Goal: Information Seeking & Learning: Learn about a topic

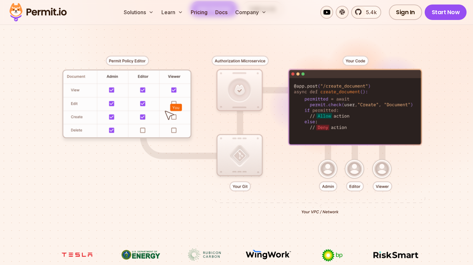
click at [328, 171] on div at bounding box center [236, 133] width 442 height 232
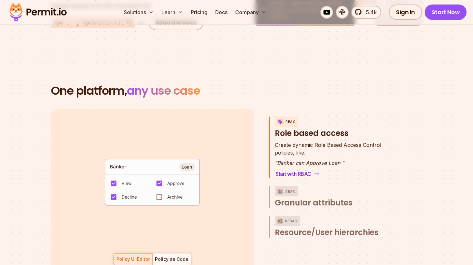
scroll to position [891, 0]
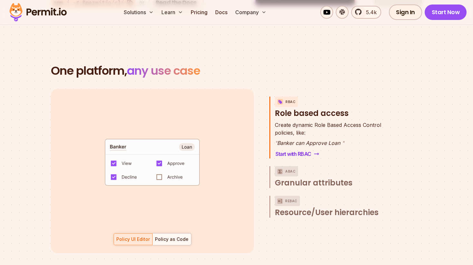
click at [154, 171] on code "default allow := false allow if { some role in data.users[input.user].roles act…" at bounding box center [152, 164] width 134 height 55
click at [160, 171] on code "default allow := false allow if { some role in data.users[input.user].roles act…" at bounding box center [152, 164] width 134 height 55
click at [180, 236] on div "Policy as Code" at bounding box center [172, 239] width 34 height 6
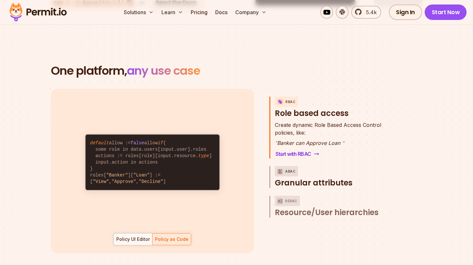
click at [284, 167] on div "ABAC" at bounding box center [286, 171] width 23 height 10
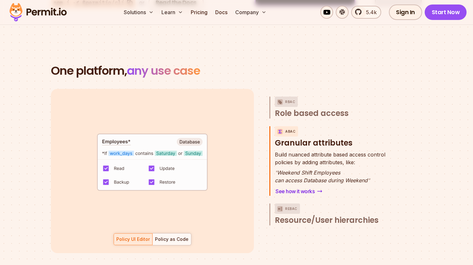
click at [292, 135] on h3 "ABAC Granular attributes" at bounding box center [335, 137] width 120 height 22
drag, startPoint x: 292, startPoint y: 135, endPoint x: 333, endPoint y: 135, distance: 41.3
click at [333, 135] on h3 "ABAC Granular attributes" at bounding box center [335, 137] width 120 height 22
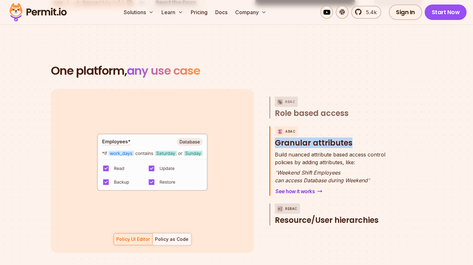
click at [293, 204] on p "ReBAC" at bounding box center [291, 209] width 12 height 10
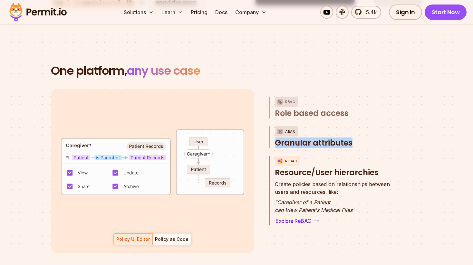
click at [290, 126] on p "ABAC" at bounding box center [290, 131] width 10 height 10
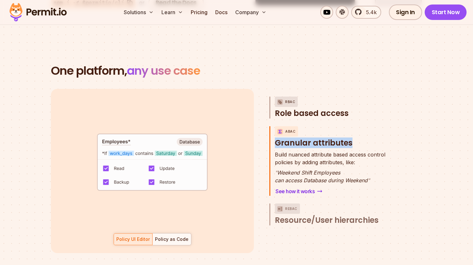
click at [291, 97] on p "RBAC" at bounding box center [290, 102] width 10 height 10
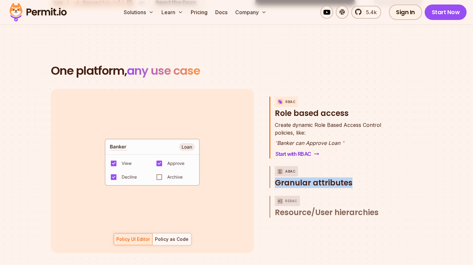
click at [283, 168] on img "button" at bounding box center [280, 172] width 8 height 8
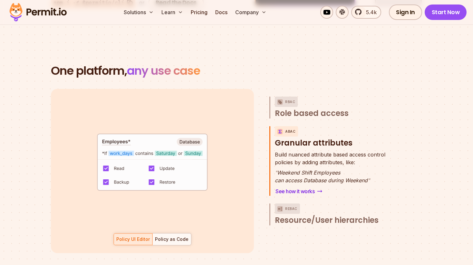
click at [287, 151] on span "Build nuanced attribute based access control" at bounding box center [330, 155] width 111 height 8
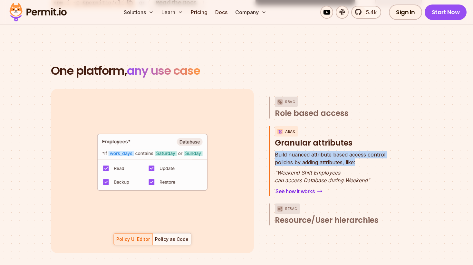
drag, startPoint x: 287, startPoint y: 147, endPoint x: 290, endPoint y: 155, distance: 8.5
click at [290, 155] on p "Build nuanced attribute based access control policies by adding attributes, lik…" at bounding box center [330, 158] width 111 height 15
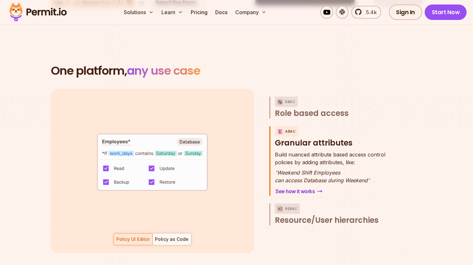
click at [291, 169] on p "" Weekend Shift Employees can access Database during Weekend "" at bounding box center [330, 176] width 111 height 15
drag, startPoint x: 291, startPoint y: 168, endPoint x: 307, endPoint y: 173, distance: 17.0
click at [307, 173] on p "" Weekend Shift Employees can access Database during Weekend "" at bounding box center [330, 176] width 111 height 15
click at [301, 138] on h3 "ABAC Granular attributes" at bounding box center [335, 137] width 120 height 22
drag, startPoint x: 301, startPoint y: 138, endPoint x: 334, endPoint y: 138, distance: 32.9
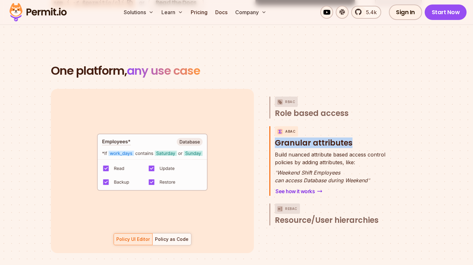
click at [334, 138] on h3 "ABAC Granular attributes" at bounding box center [335, 137] width 120 height 22
copy span "Granular attributes"
click at [289, 215] on span "Resource/User hierarchies" at bounding box center [327, 220] width 104 height 10
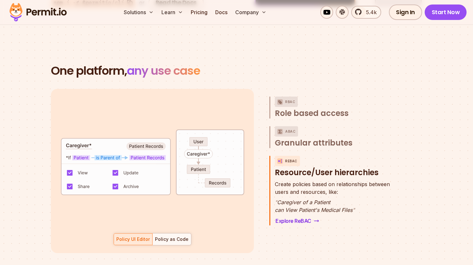
click at [283, 181] on span "Create policies based on relationships between" at bounding box center [332, 185] width 115 height 8
click at [290, 199] on p "" Caregiver of a Patient can View Patient's Medical Files "" at bounding box center [332, 206] width 115 height 15
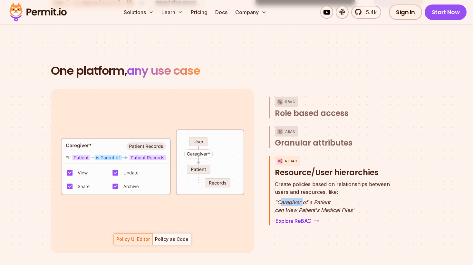
click at [290, 199] on p "" Caregiver of a Patient can View Patient's Medical Files "" at bounding box center [332, 206] width 115 height 15
drag, startPoint x: 290, startPoint y: 196, endPoint x: 312, endPoint y: 201, distance: 22.5
click at [312, 201] on p "" Caregiver of a Patient can View Patient's Medical Files "" at bounding box center [332, 206] width 115 height 15
copy p "" Caregiver of a Patient can View Patient's Medical Files ""
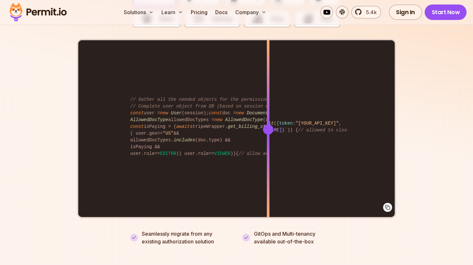
scroll to position [1307, 0]
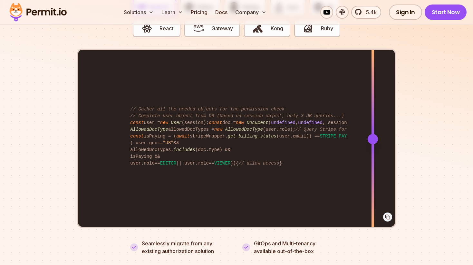
drag, startPoint x: 266, startPoint y: 130, endPoint x: 373, endPoint y: 148, distance: 108.2
click at [373, 148] on div at bounding box center [373, 139] width 3 height 178
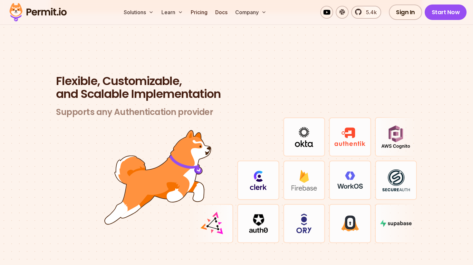
scroll to position [1849, 0]
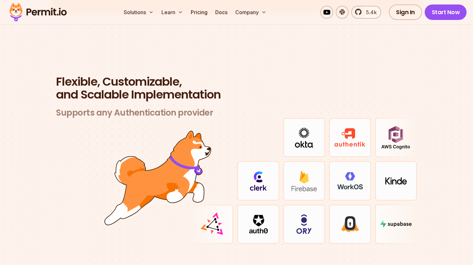
click at [358, 216] on img at bounding box center [350, 224] width 18 height 16
click at [305, 215] on img at bounding box center [304, 224] width 16 height 20
click at [367, 10] on span "5.4k" at bounding box center [369, 12] width 15 height 8
click at [309, 129] on img at bounding box center [304, 138] width 18 height 20
click at [302, 214] on img at bounding box center [304, 224] width 16 height 20
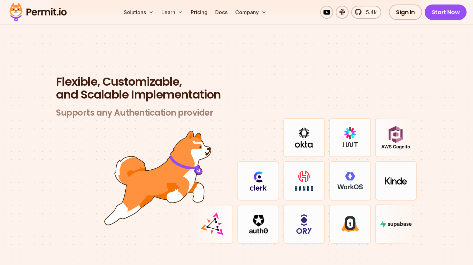
click at [302, 214] on img at bounding box center [304, 224] width 16 height 20
click at [266, 216] on img at bounding box center [258, 224] width 19 height 19
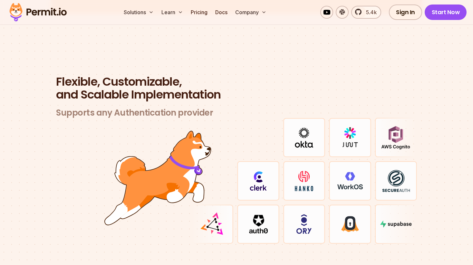
click at [368, 182] on div at bounding box center [350, 180] width 42 height 39
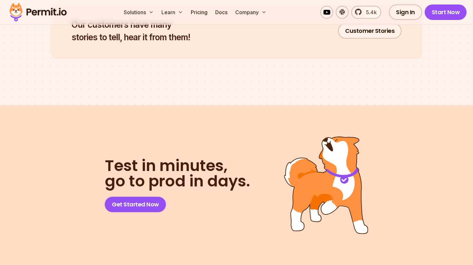
scroll to position [3279, 0]
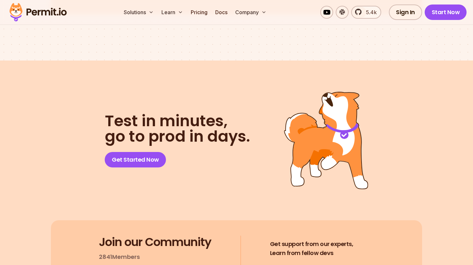
click at [152, 113] on span "Test in minutes," at bounding box center [177, 120] width 145 height 15
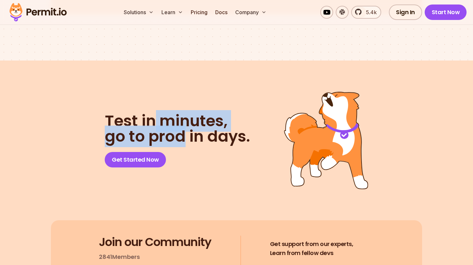
drag, startPoint x: 152, startPoint y: 111, endPoint x: 157, endPoint y: 124, distance: 14.4
click at [157, 124] on h2 "Test in minutes, go to prod in days." at bounding box center [177, 128] width 145 height 31
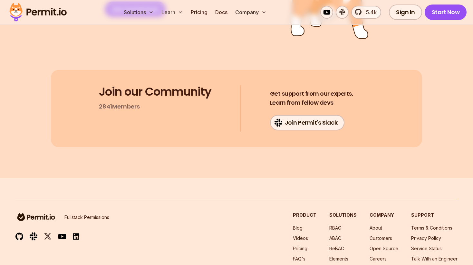
scroll to position [3476, 0]
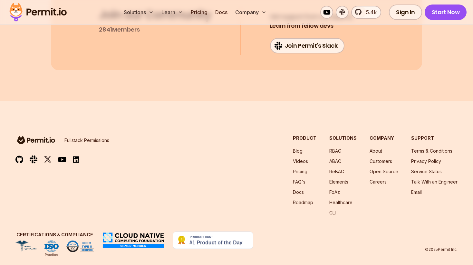
click at [87, 137] on p "Fullstack Permissions" at bounding box center [86, 140] width 45 height 6
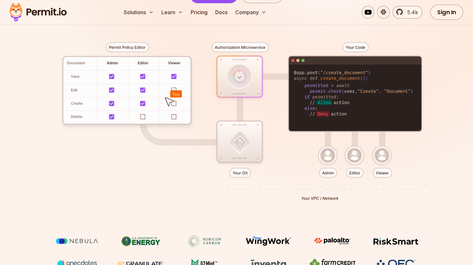
scroll to position [0, 0]
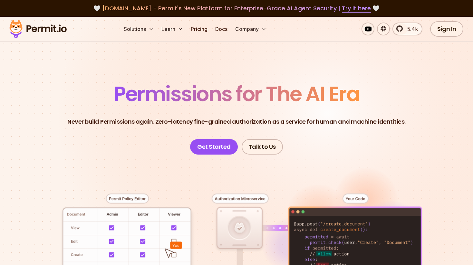
click at [159, 122] on p "Never build Permissions again. Zero-latency fine-grained authorization as a ser…" at bounding box center [236, 121] width 338 height 9
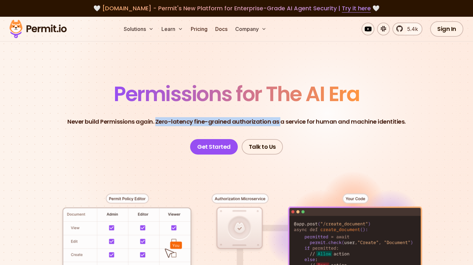
drag, startPoint x: 159, startPoint y: 122, endPoint x: 277, endPoint y: 121, distance: 117.7
click at [277, 121] on p "Never build Permissions again. Zero-latency fine-grained authorization as a ser…" at bounding box center [236, 121] width 338 height 9
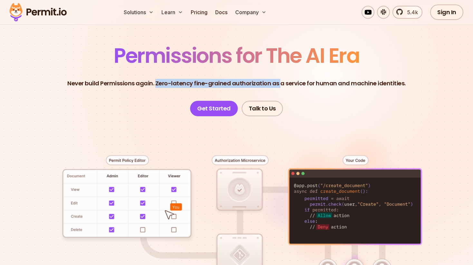
scroll to position [40, 0]
